Goal: Task Accomplishment & Management: Manage account settings

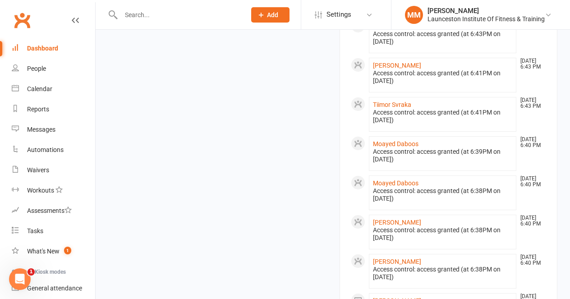
scroll to position [404, 0]
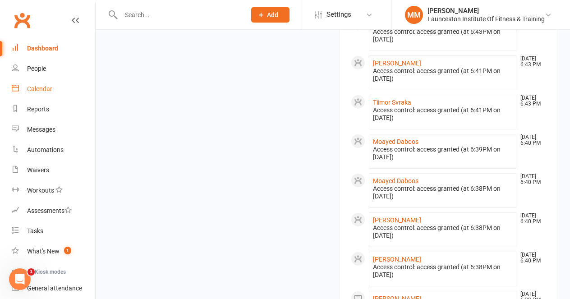
click at [48, 87] on div "Calendar" at bounding box center [39, 88] width 25 height 7
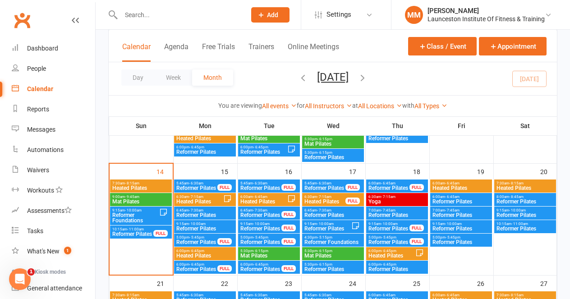
scroll to position [260, 0]
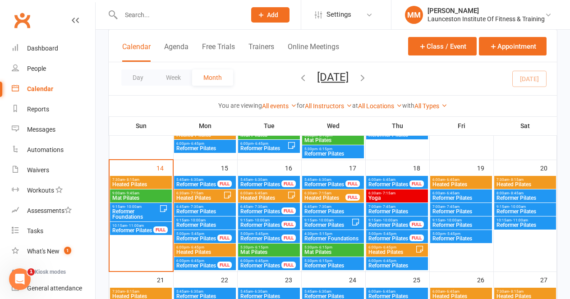
click at [335, 252] on span "Mat Pilates" at bounding box center [333, 252] width 58 height 5
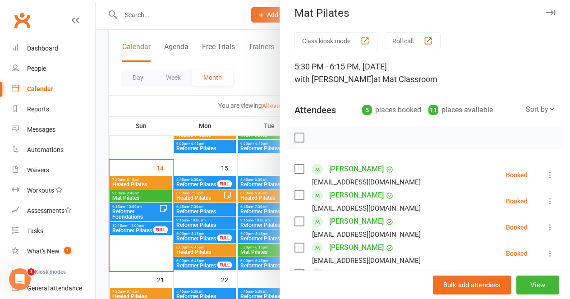
scroll to position [7, 0]
click at [229, 161] on div at bounding box center [333, 149] width 475 height 299
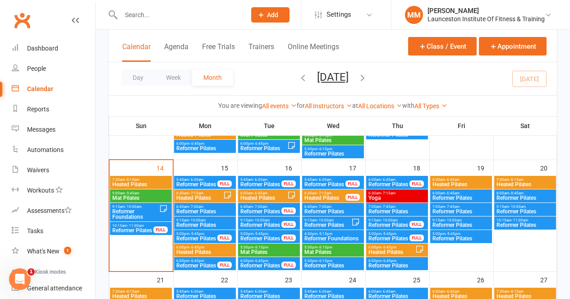
click at [336, 267] on span "Reformer Pilates" at bounding box center [333, 265] width 58 height 5
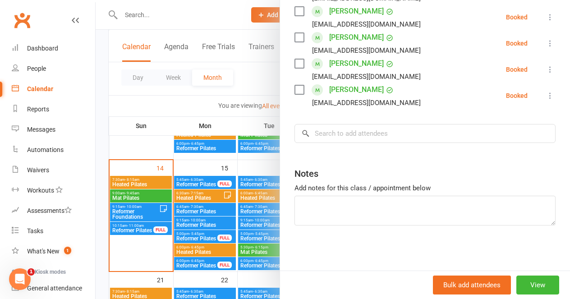
scroll to position [373, 0]
click at [541, 283] on button "View" at bounding box center [538, 285] width 43 height 19
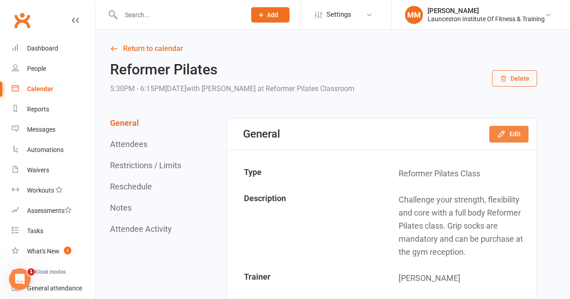
click at [514, 133] on button "Edit" at bounding box center [509, 134] width 39 height 16
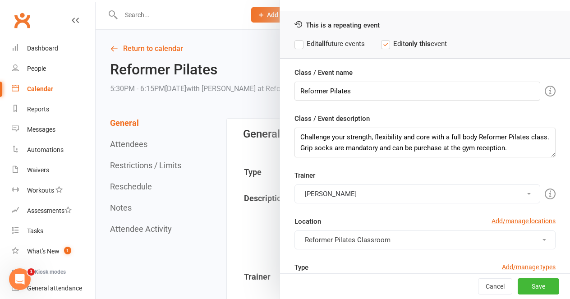
scroll to position [37, 0]
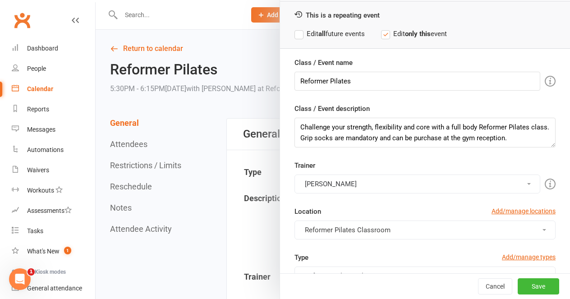
click at [409, 187] on button "[PERSON_NAME]" at bounding box center [418, 184] width 246 height 19
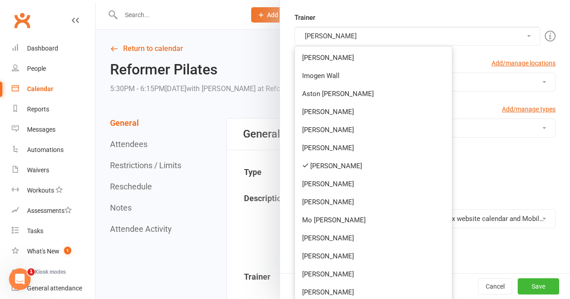
scroll to position [184, 0]
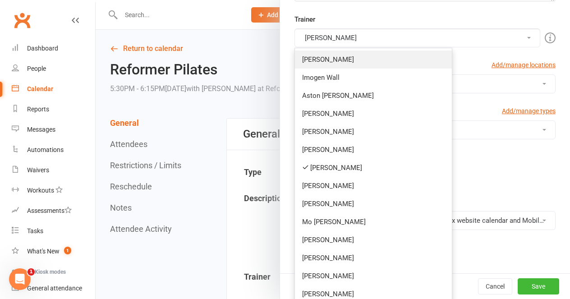
click at [385, 67] on link "[PERSON_NAME]" at bounding box center [373, 60] width 157 height 18
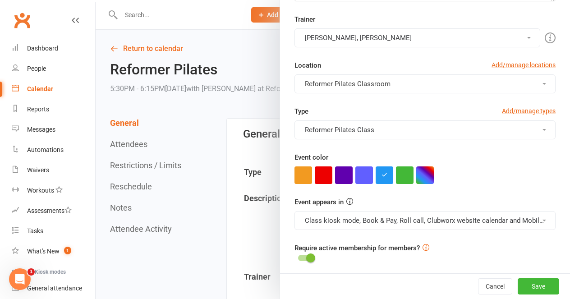
click at [379, 37] on button "Meredith Bird, Sarah Birchmore" at bounding box center [418, 37] width 246 height 19
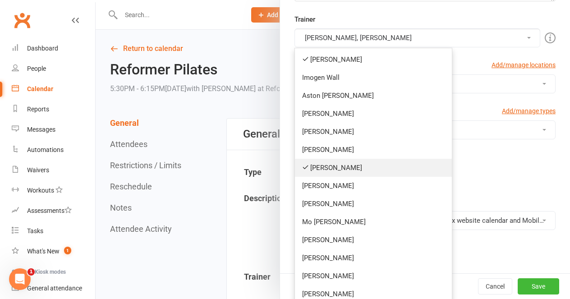
click at [355, 167] on link "[PERSON_NAME]" at bounding box center [373, 168] width 157 height 18
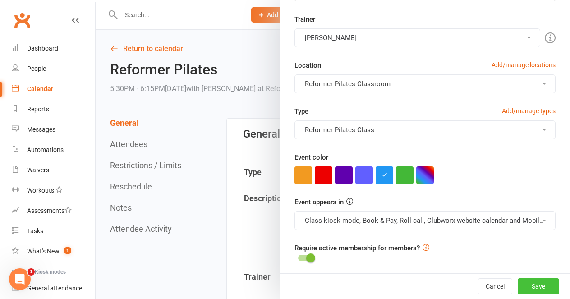
click at [541, 290] on button "Save" at bounding box center [539, 286] width 42 height 16
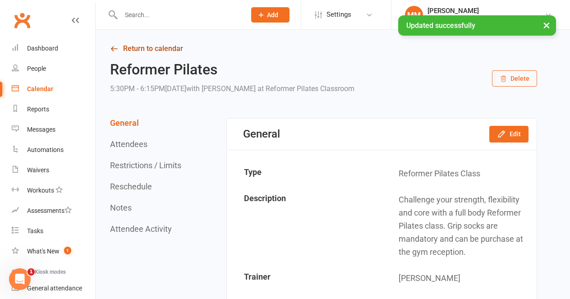
click at [117, 45] on icon at bounding box center [114, 49] width 8 height 8
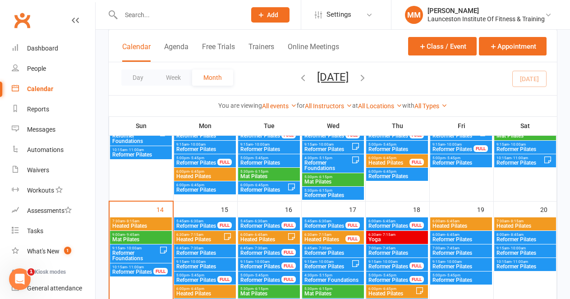
scroll to position [222, 0]
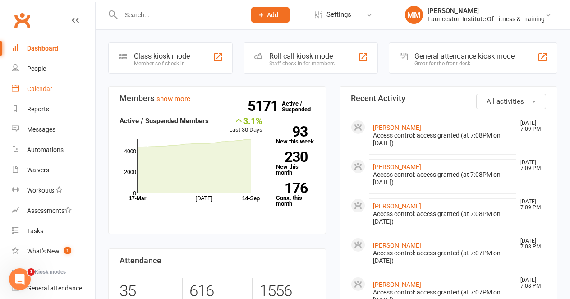
click at [43, 89] on div "Calendar" at bounding box center [39, 88] width 25 height 7
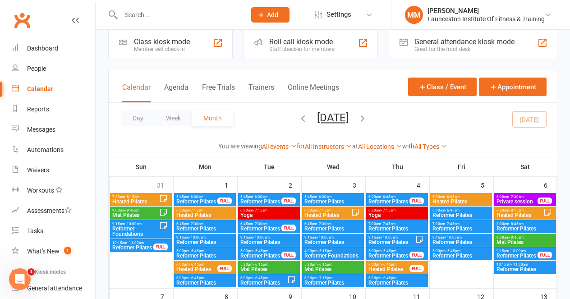
scroll to position [15, 0]
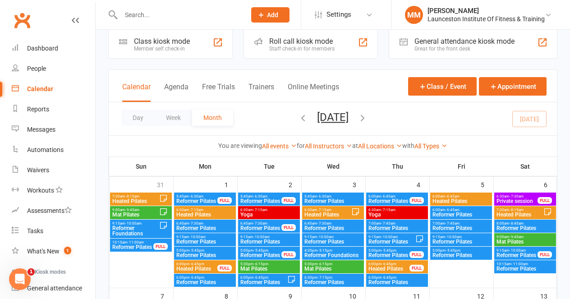
click at [368, 117] on icon "button" at bounding box center [363, 118] width 10 height 10
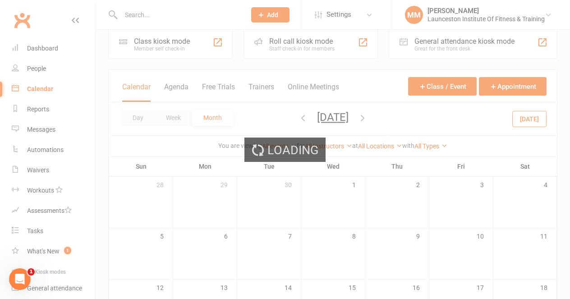
click at [391, 117] on div "Loading" at bounding box center [285, 149] width 570 height 299
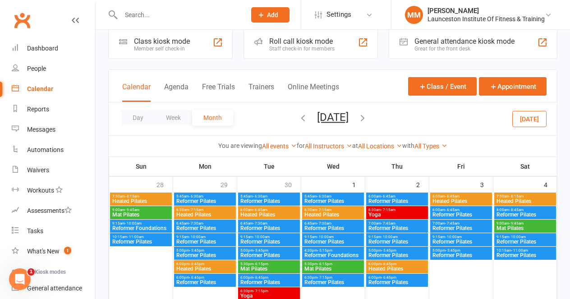
click at [368, 117] on icon "button" at bounding box center [363, 118] width 10 height 10
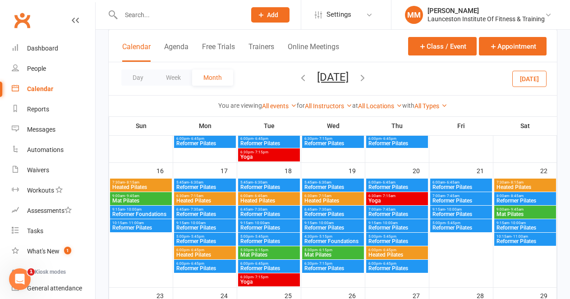
scroll to position [406, 0]
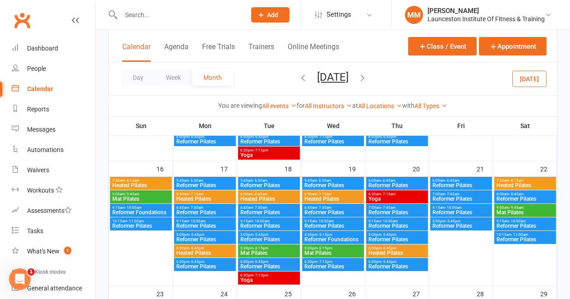
click at [391, 222] on span "- 10:00am" at bounding box center [389, 221] width 17 height 4
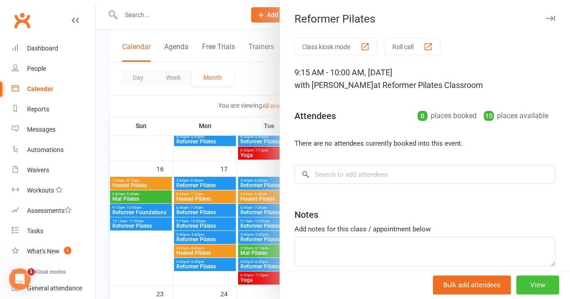
click at [542, 288] on button "View" at bounding box center [538, 285] width 43 height 19
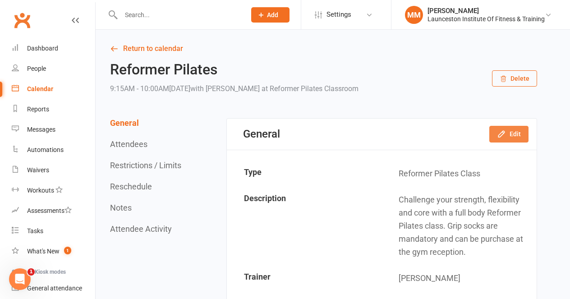
click at [509, 140] on button "Edit" at bounding box center [509, 134] width 39 height 16
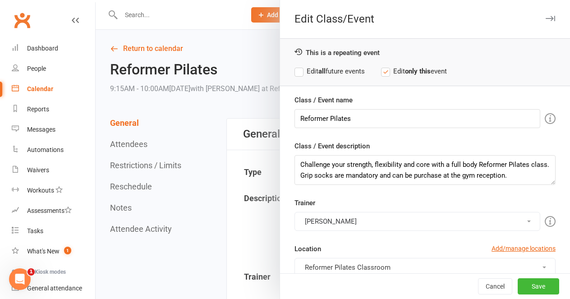
click at [402, 219] on button "[PERSON_NAME]" at bounding box center [418, 221] width 246 height 19
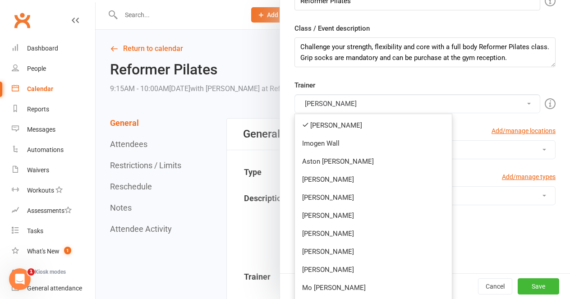
scroll to position [129, 0]
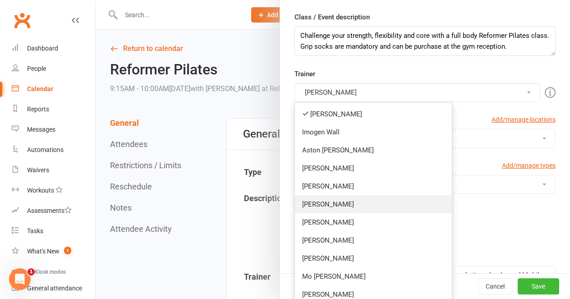
click at [381, 208] on link "[PERSON_NAME]" at bounding box center [373, 204] width 157 height 18
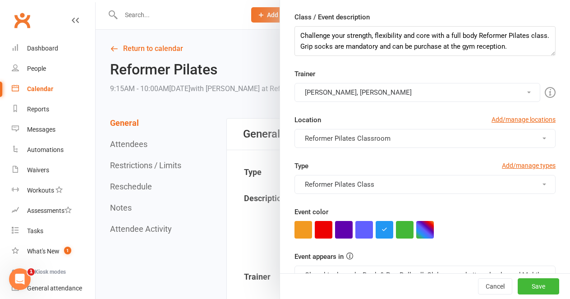
click at [398, 93] on button "[PERSON_NAME], [PERSON_NAME]" at bounding box center [418, 92] width 246 height 19
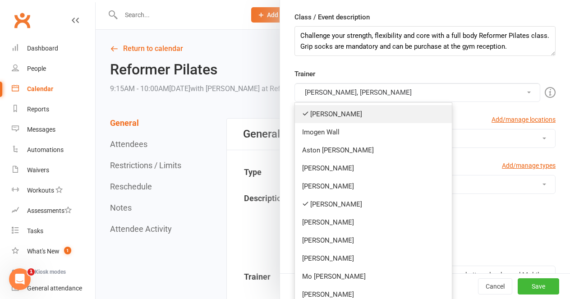
click at [391, 109] on link "[PERSON_NAME]" at bounding box center [373, 114] width 157 height 18
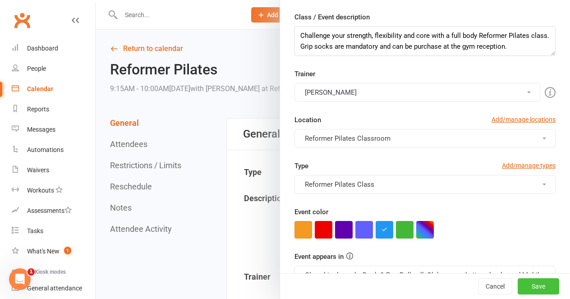
click at [542, 291] on button "Save" at bounding box center [539, 286] width 42 height 16
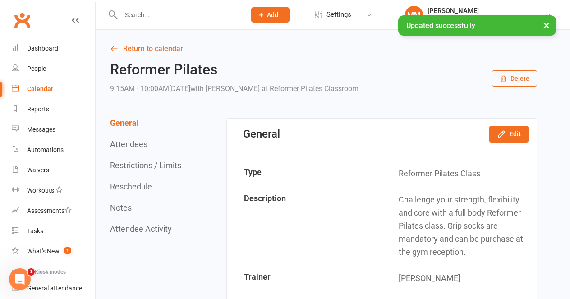
click at [28, 15] on div "× Updated successfully" at bounding box center [279, 15] width 559 height 0
